Goal: Task Accomplishment & Management: Manage account settings

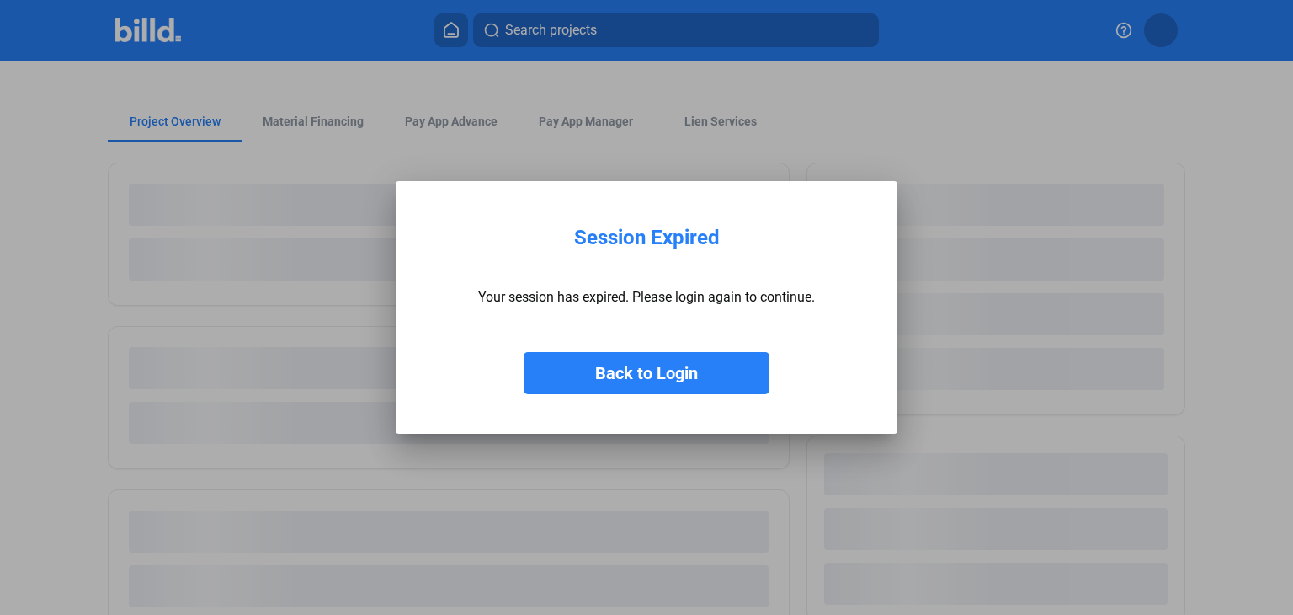
click at [647, 360] on button "Back to Login" at bounding box center [647, 373] width 246 height 42
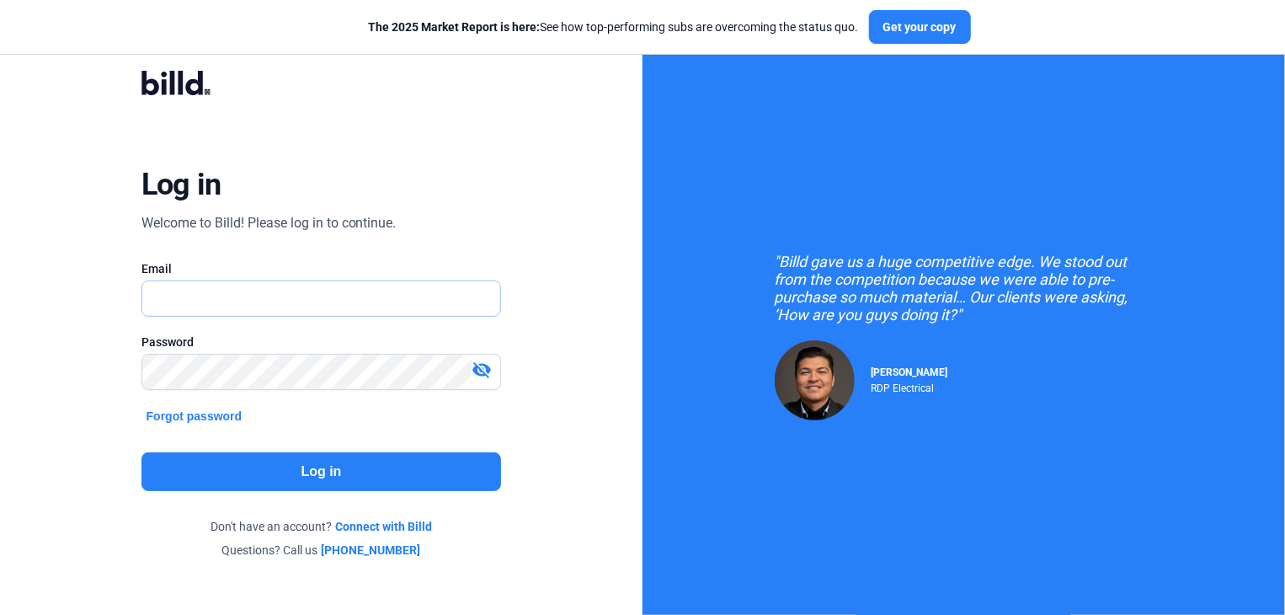
click at [364, 307] on input "text" at bounding box center [312, 298] width 340 height 35
type input "[EMAIL_ADDRESS][DOMAIN_NAME]"
click at [279, 463] on button "Log in" at bounding box center [321, 471] width 360 height 39
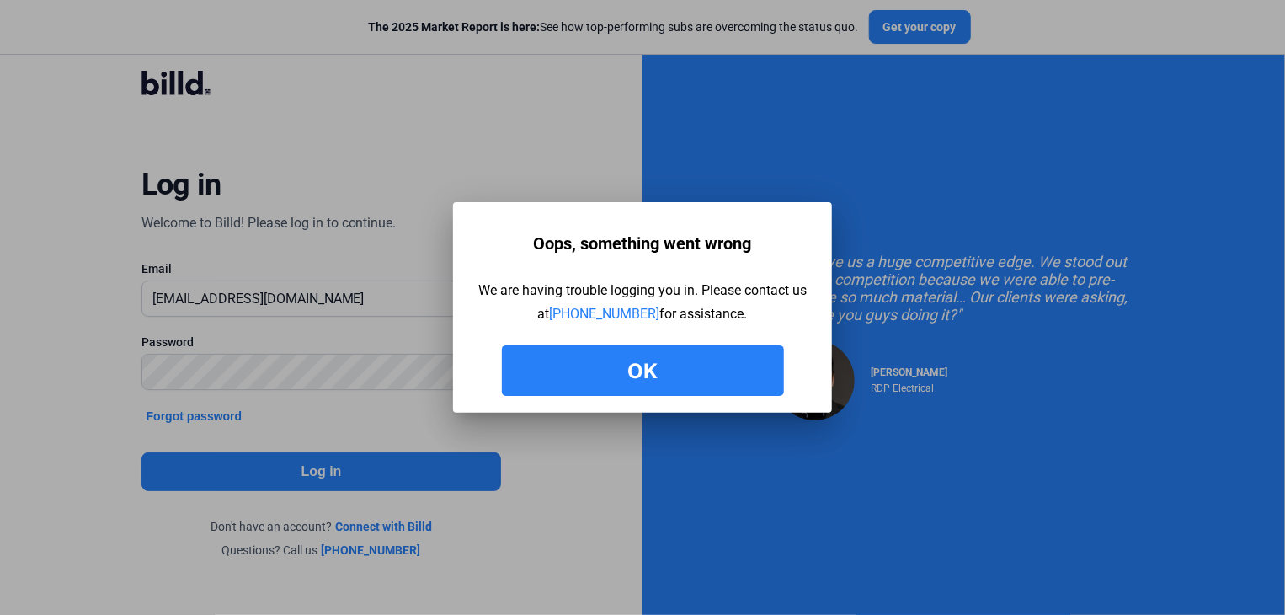
click at [626, 368] on button "Ok" at bounding box center [643, 370] width 282 height 51
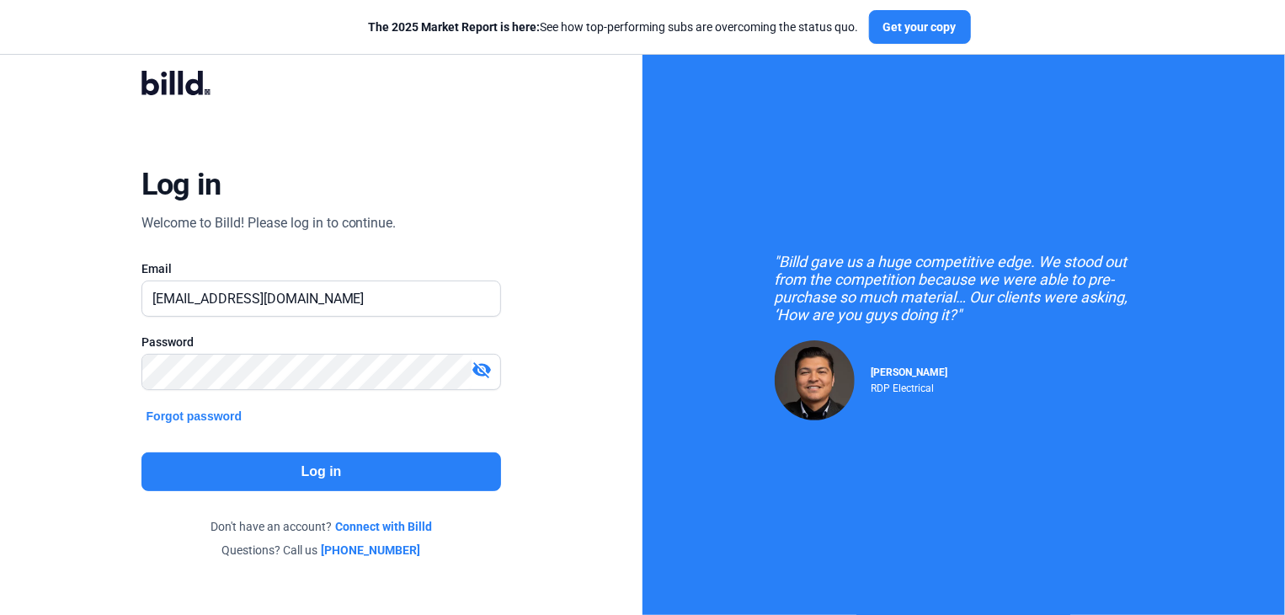
click at [350, 470] on button "Log in" at bounding box center [321, 471] width 360 height 39
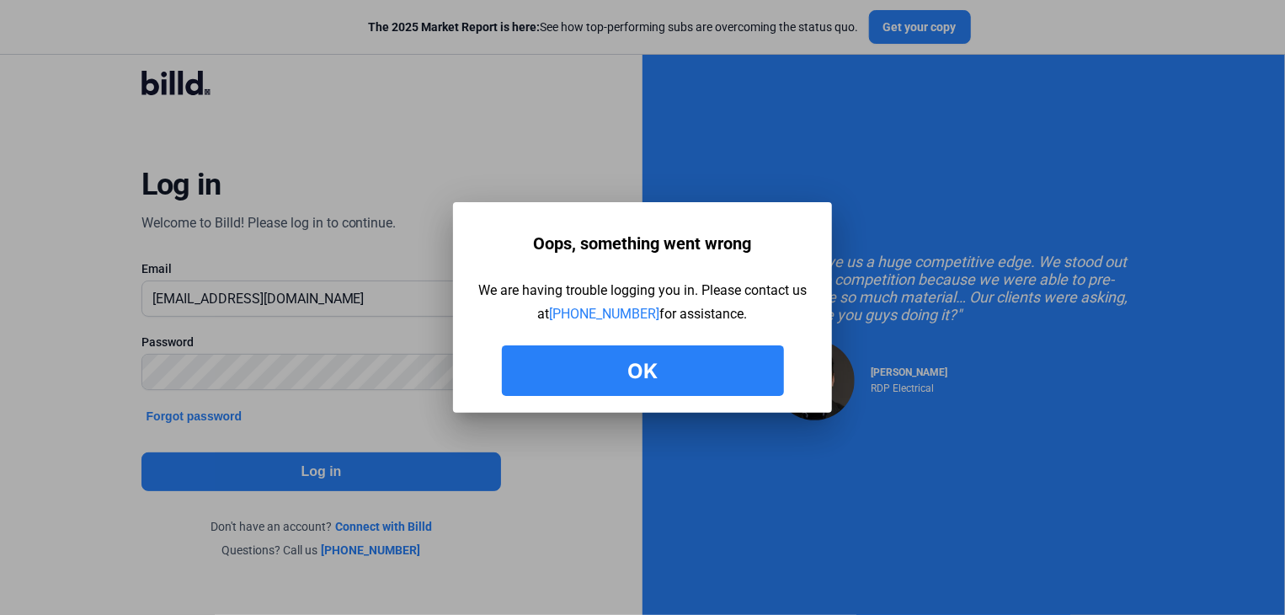
click at [560, 370] on button "Ok" at bounding box center [643, 370] width 282 height 51
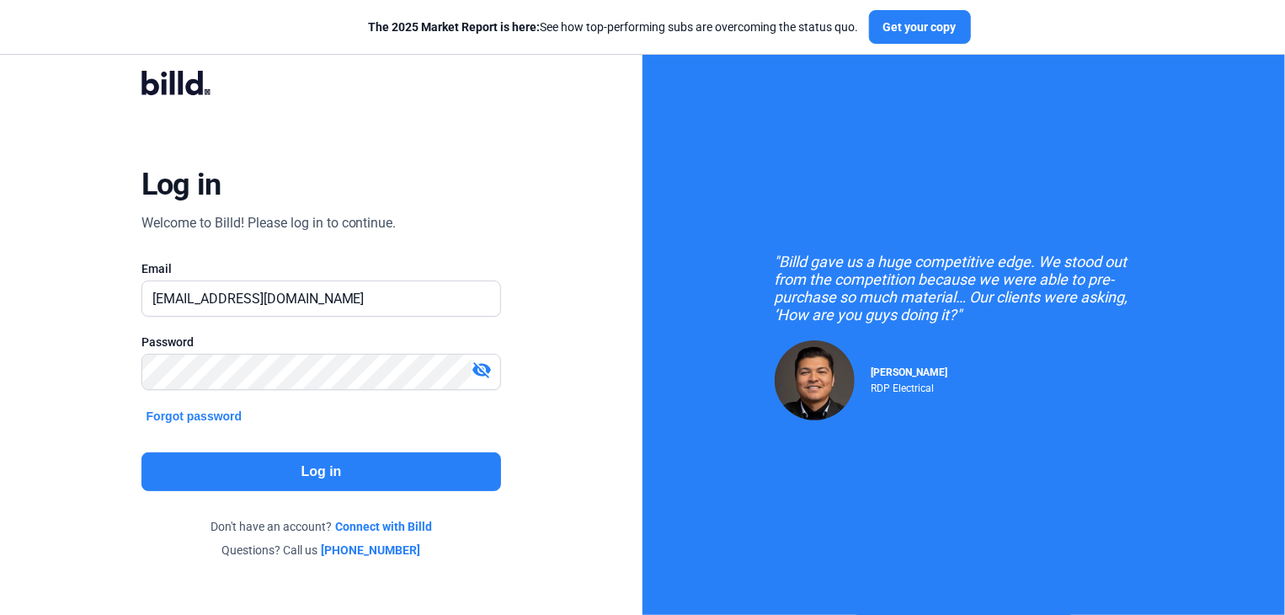
click at [65, 193] on div "Log in Welcome to Billd! Please log in to continue. Email quality1electric@yaho…" at bounding box center [321, 314] width 642 height 629
click at [224, 469] on button "Log in" at bounding box center [321, 471] width 360 height 39
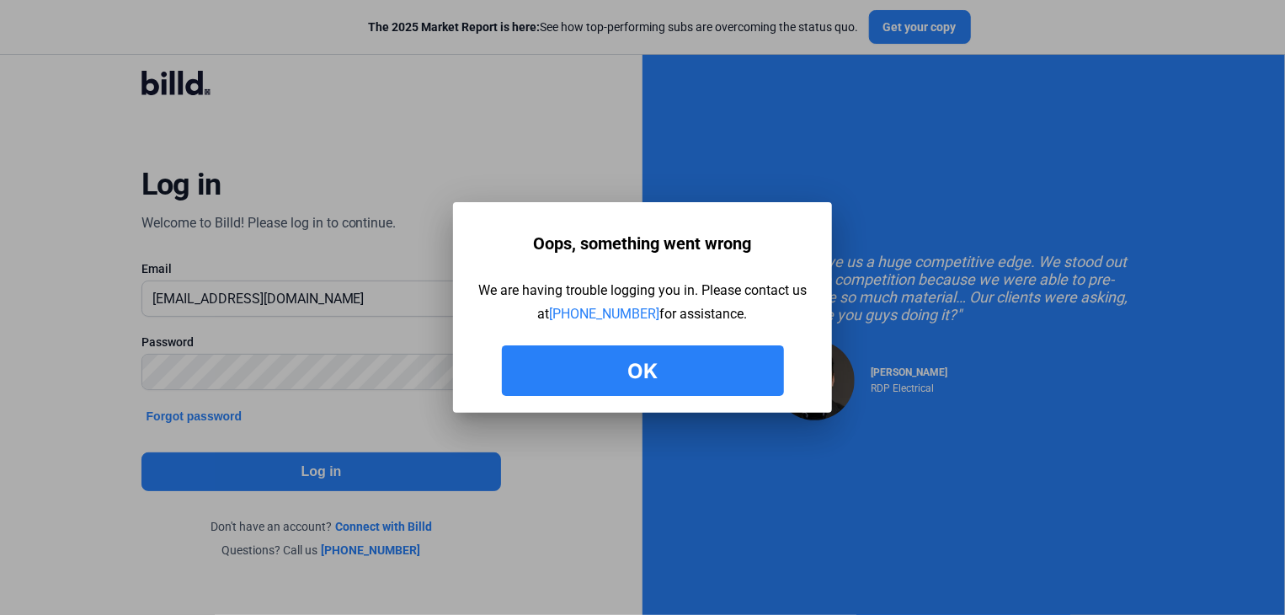
click at [636, 360] on button "Ok" at bounding box center [643, 370] width 282 height 51
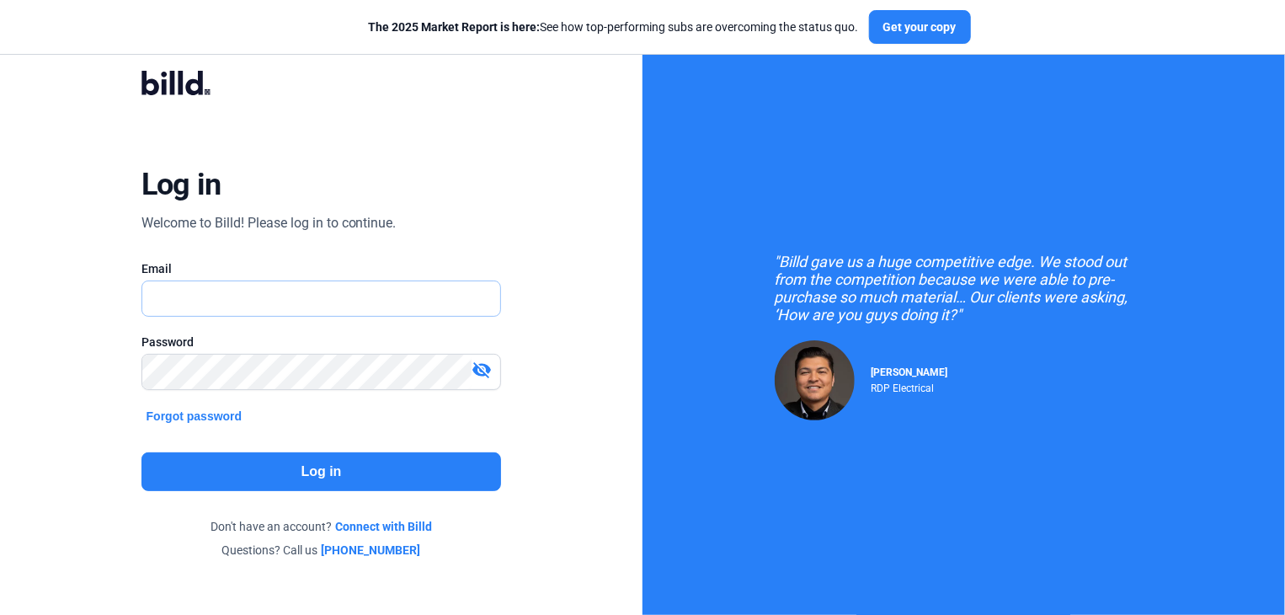
click at [195, 309] on input "text" at bounding box center [312, 298] width 340 height 35
type input "[EMAIL_ADDRESS][DOMAIN_NAME]"
click at [280, 479] on button "Log in" at bounding box center [321, 471] width 360 height 39
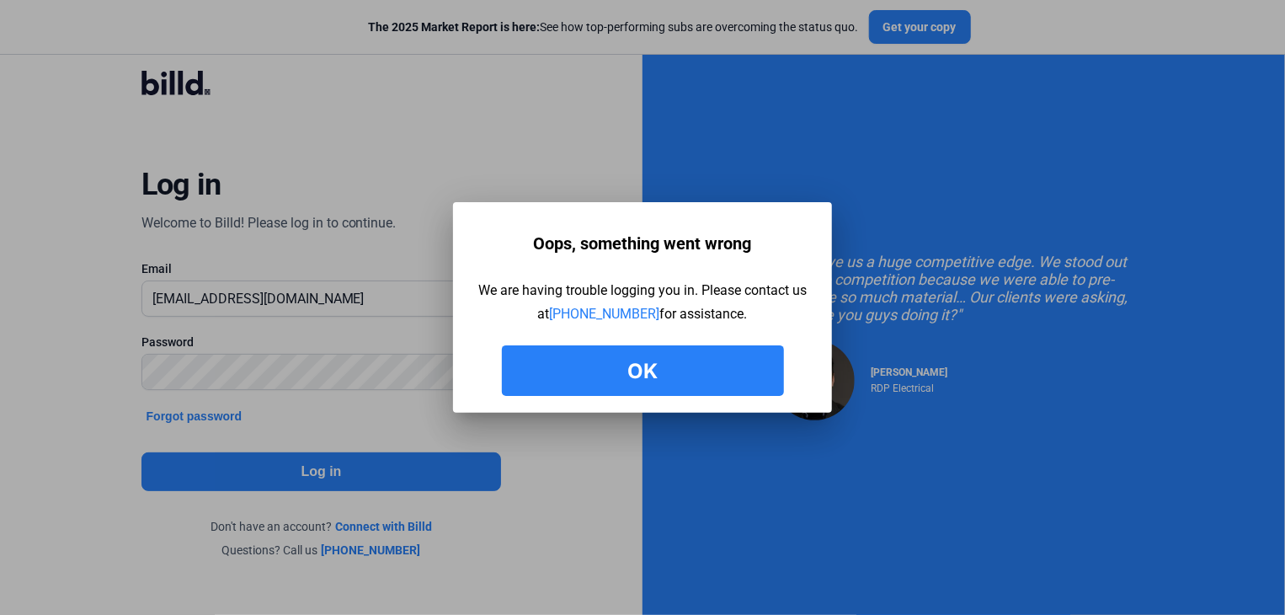
click at [643, 370] on button "Ok" at bounding box center [643, 370] width 282 height 51
